Goal: Communication & Community: Answer question/provide support

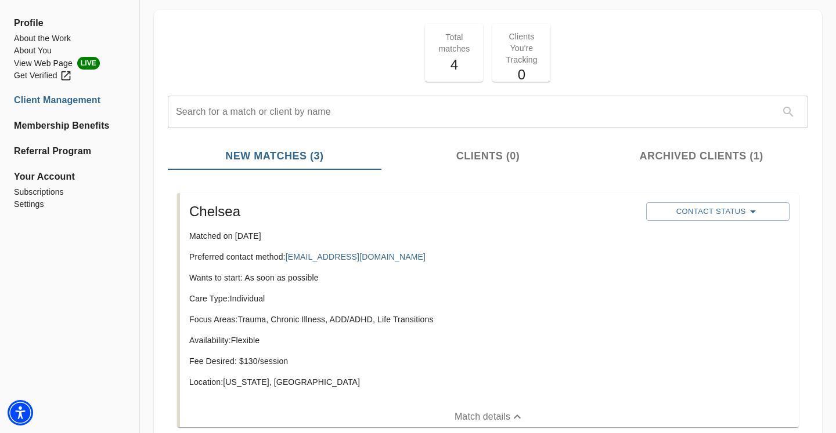
scroll to position [49, 0]
copy link "[EMAIL_ADDRESS][DOMAIN_NAME]"
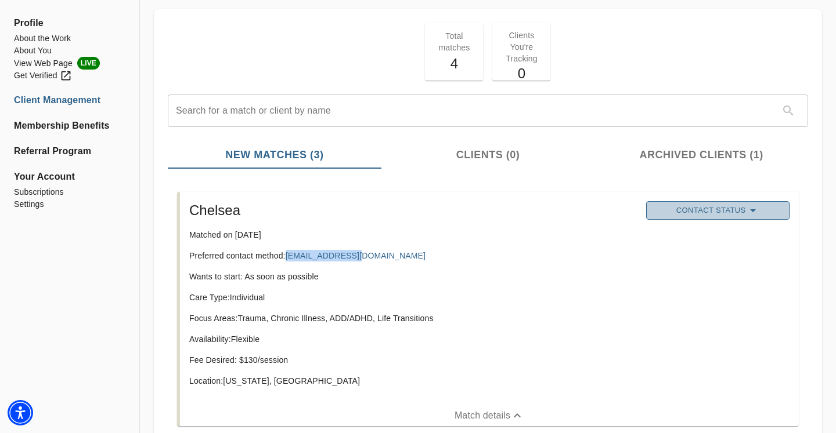
click at [404, 214] on span "Contact Status" at bounding box center [717, 211] width 131 height 14
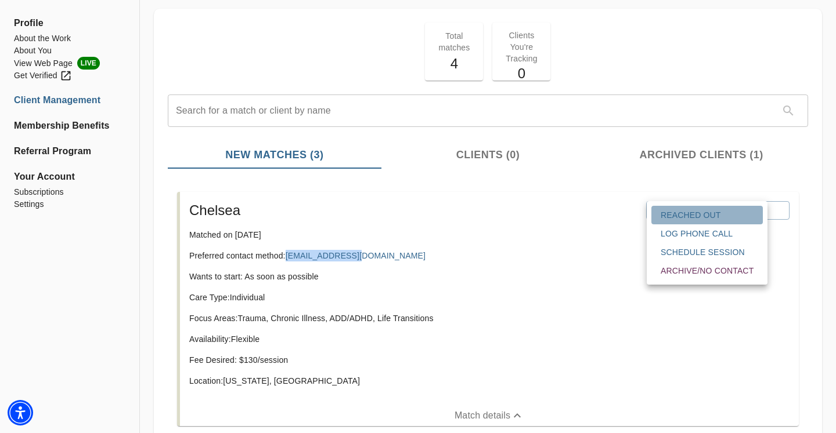
click at [404, 222] on button "Reached Out" at bounding box center [706, 215] width 111 height 19
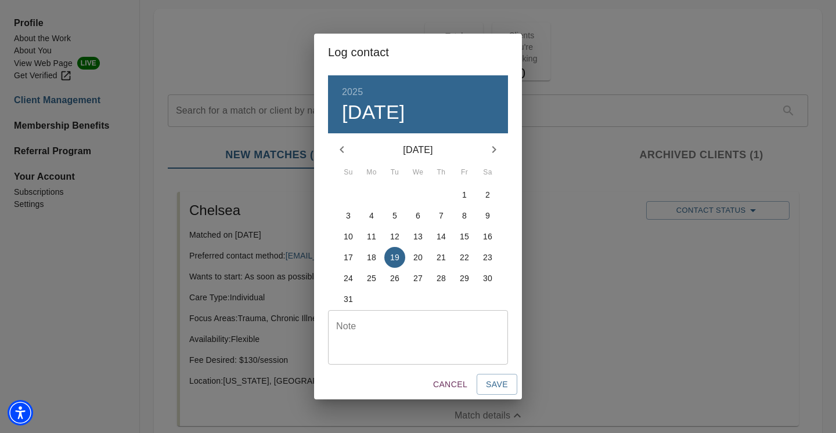
click at [377, 330] on textarea at bounding box center [418, 337] width 164 height 33
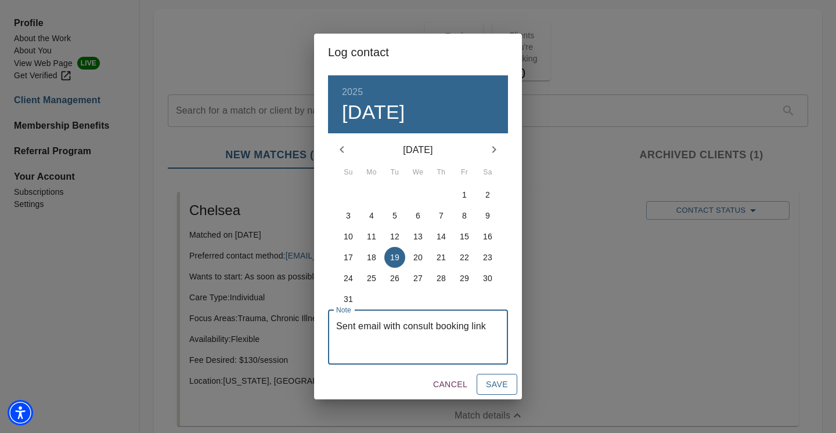
type textarea "Sent email with consult booking link"
click at [404, 379] on span "Save" at bounding box center [497, 385] width 22 height 15
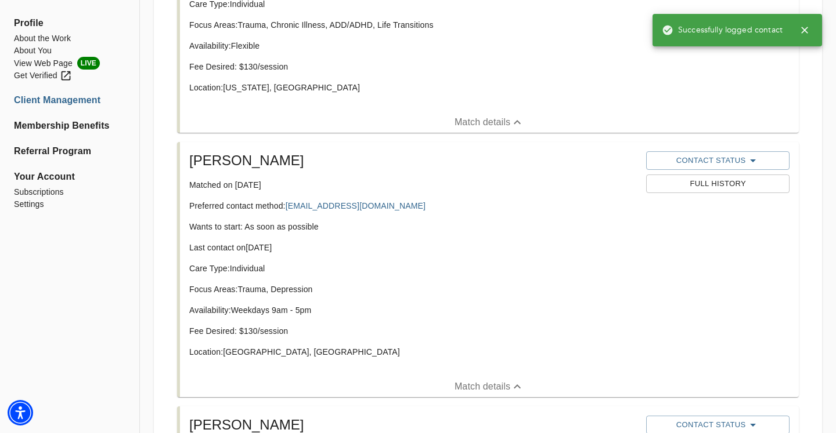
scroll to position [414, 0]
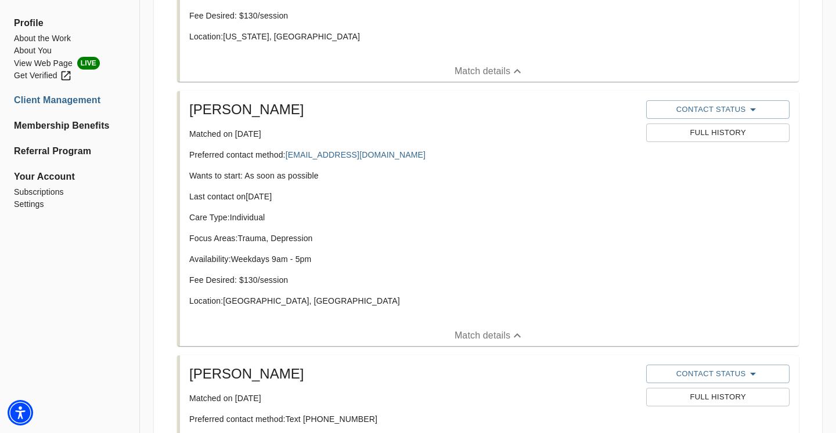
click at [404, 139] on button "Full History" at bounding box center [717, 133] width 143 height 19
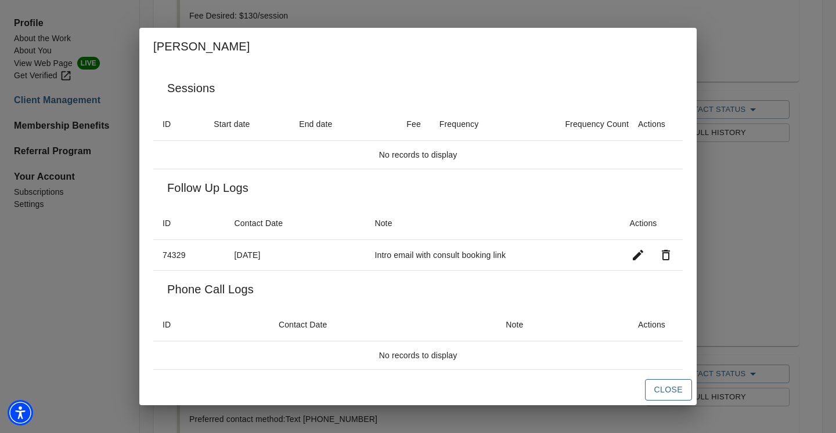
click at [404, 388] on span "Close" at bounding box center [668, 390] width 28 height 15
